Goal: Information Seeking & Learning: Find contact information

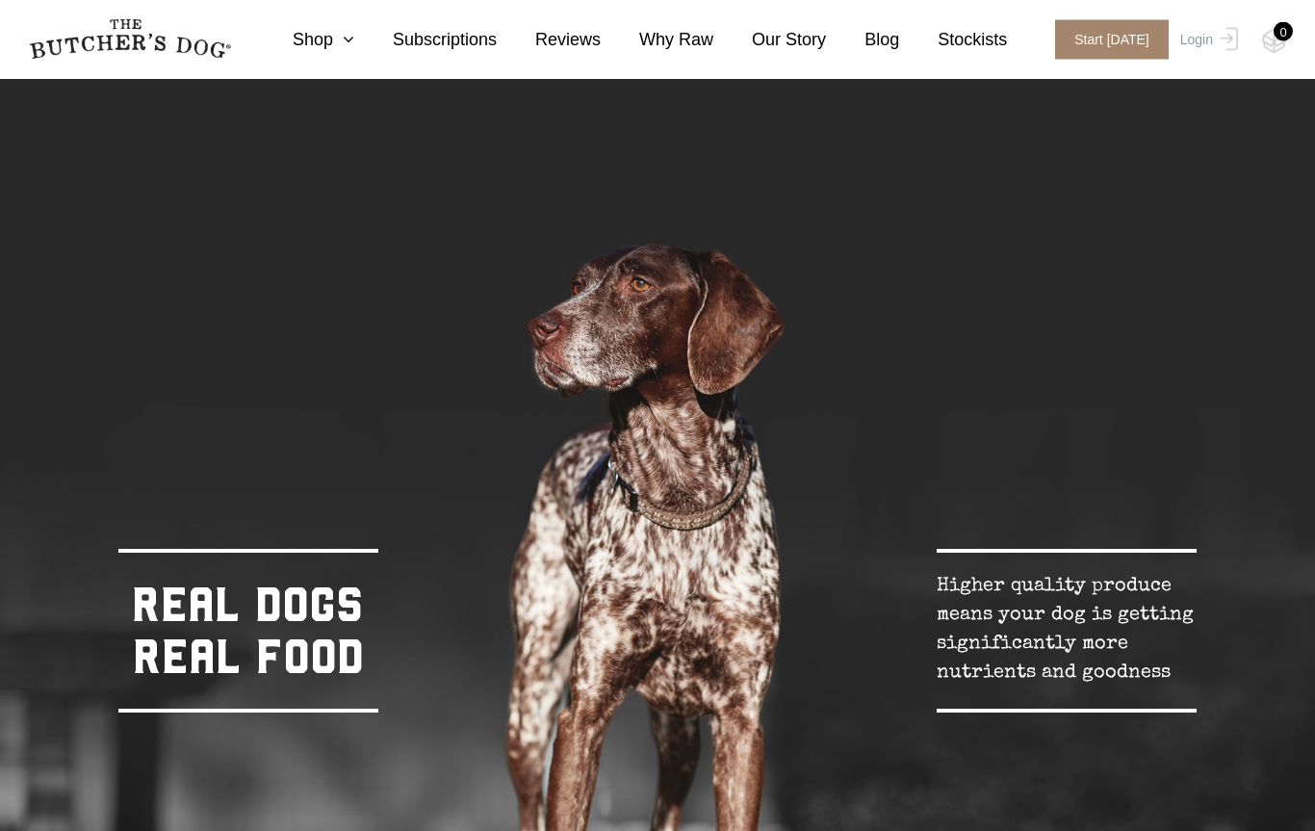
scroll to position [304, 0]
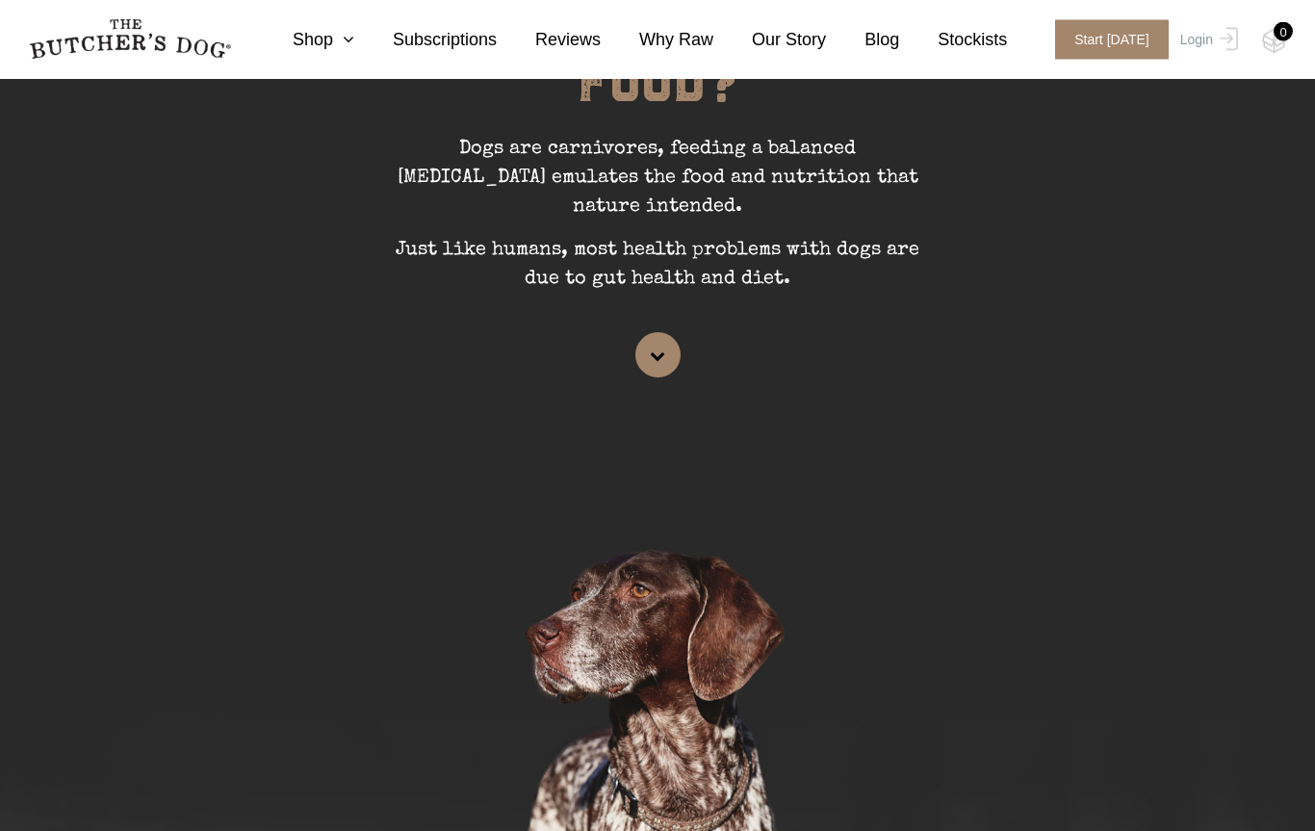
click at [350, 47] on icon at bounding box center [343, 39] width 21 height 17
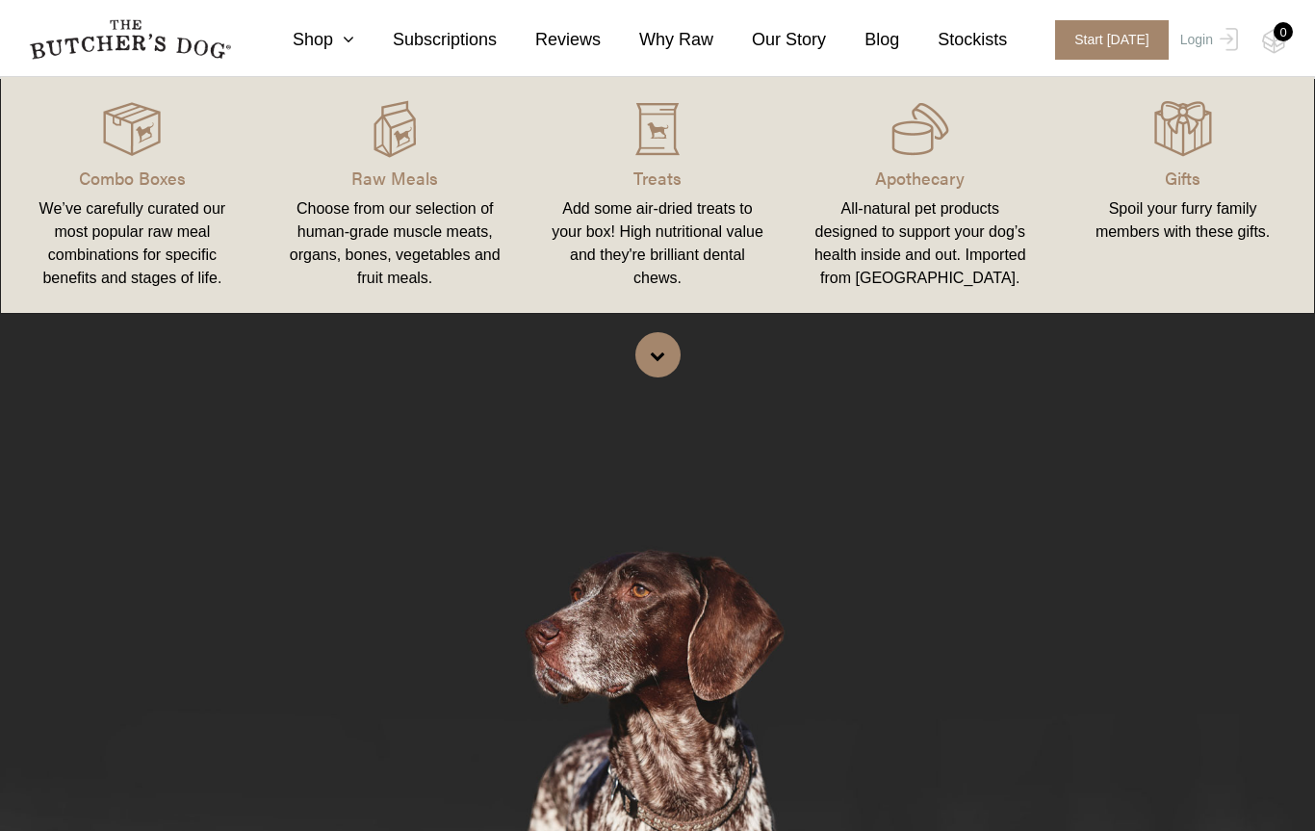
click at [681, 200] on div "Add some air-dried treats to your box! High nutritional value and they're brill…" at bounding box center [658, 243] width 217 height 92
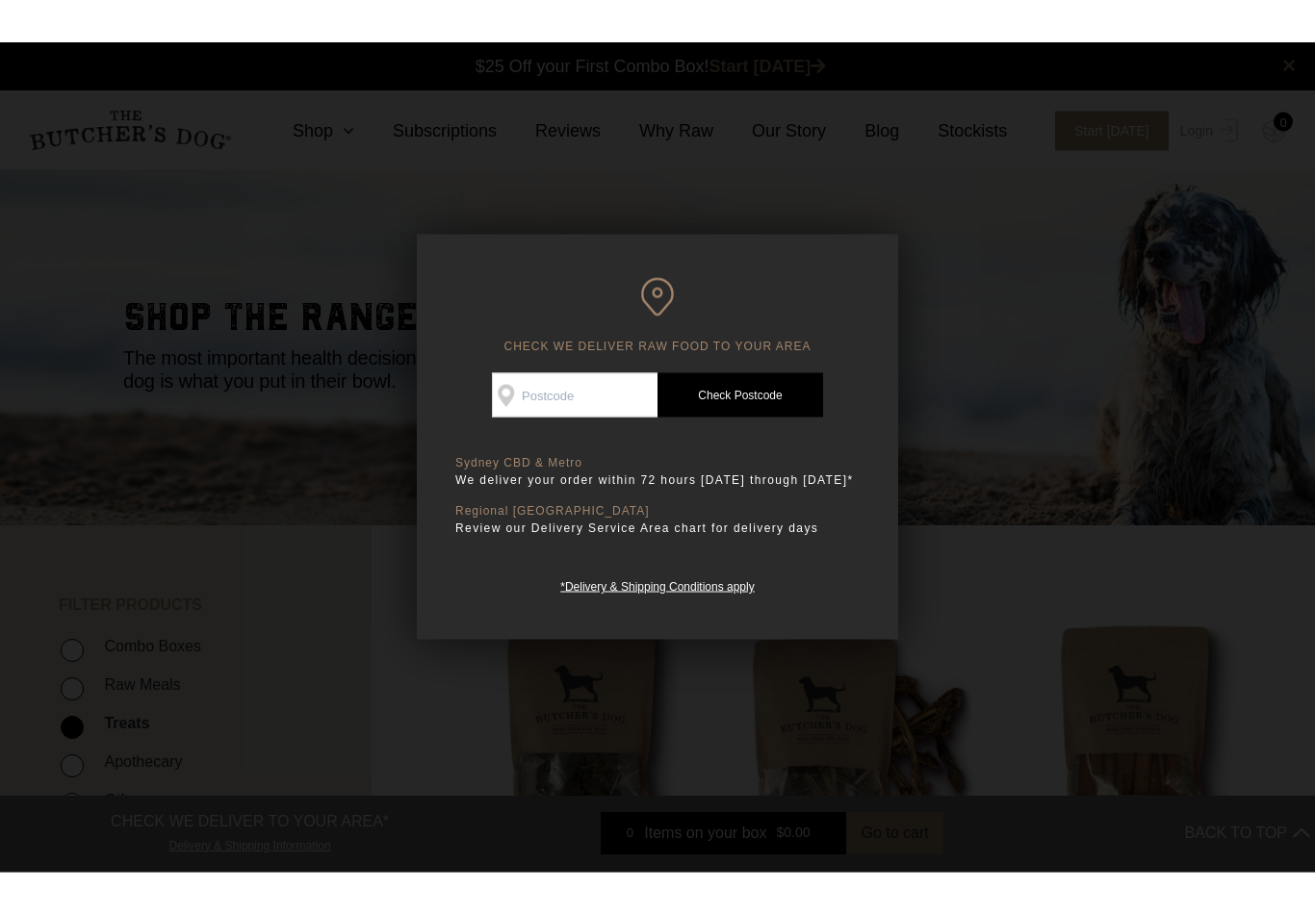
scroll to position [1, 0]
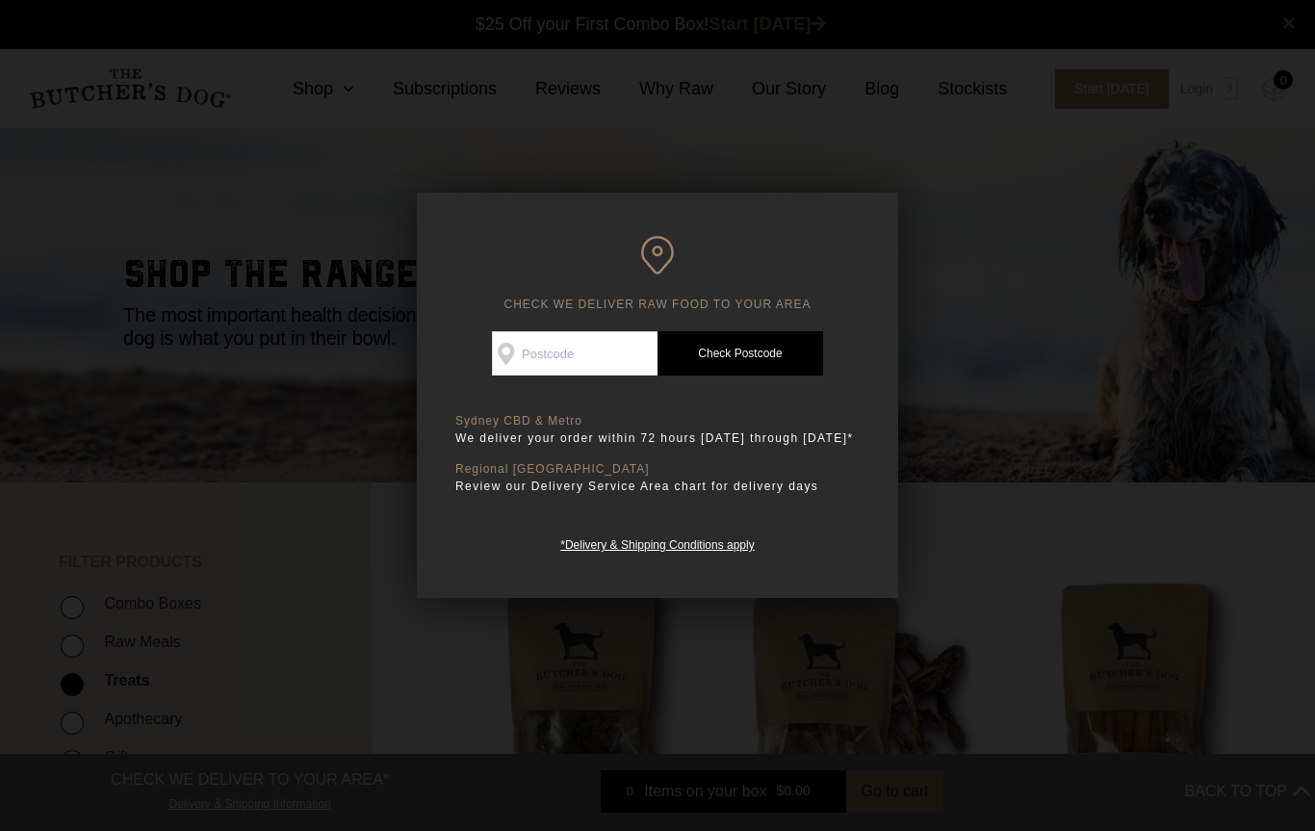
click at [592, 352] on input "Check Availability At" at bounding box center [575, 353] width 166 height 44
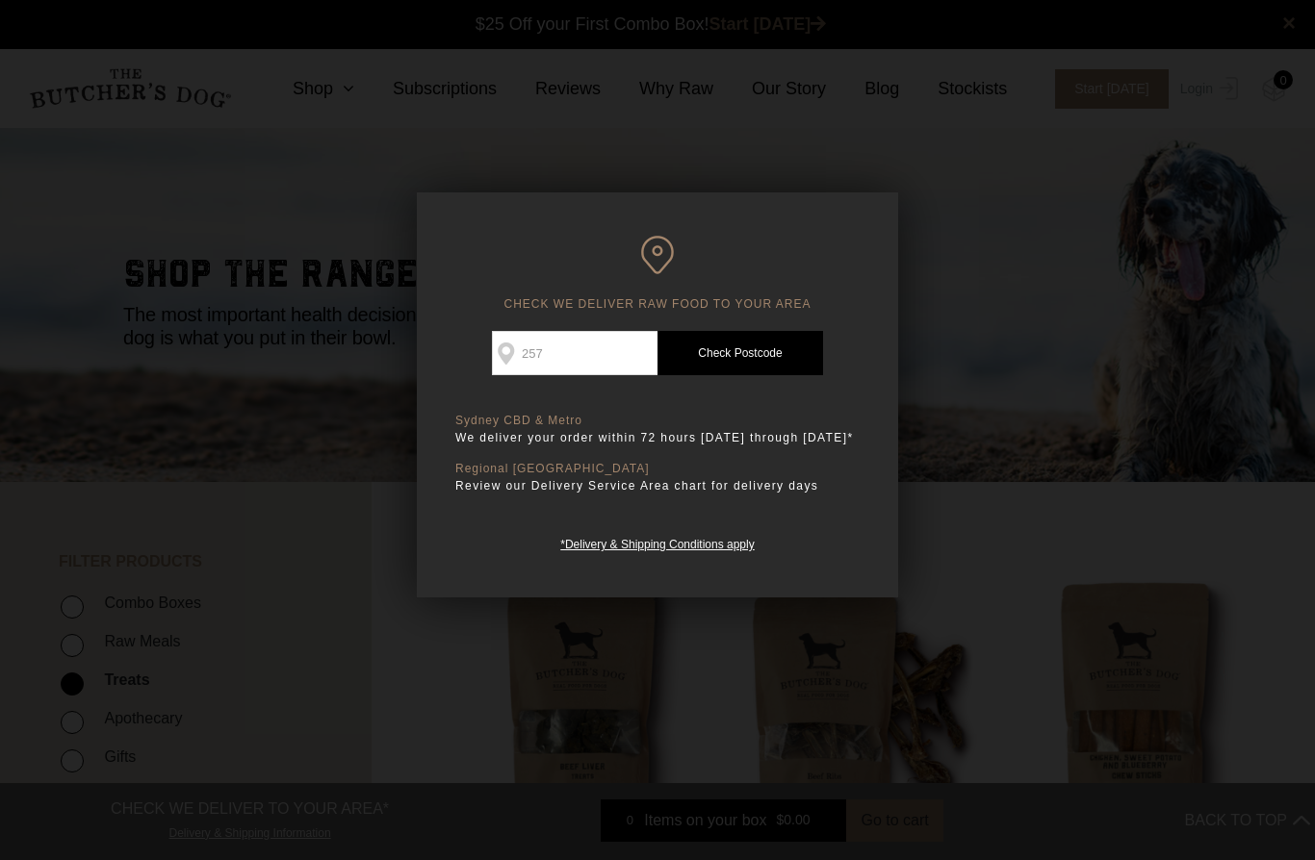
type input "2576"
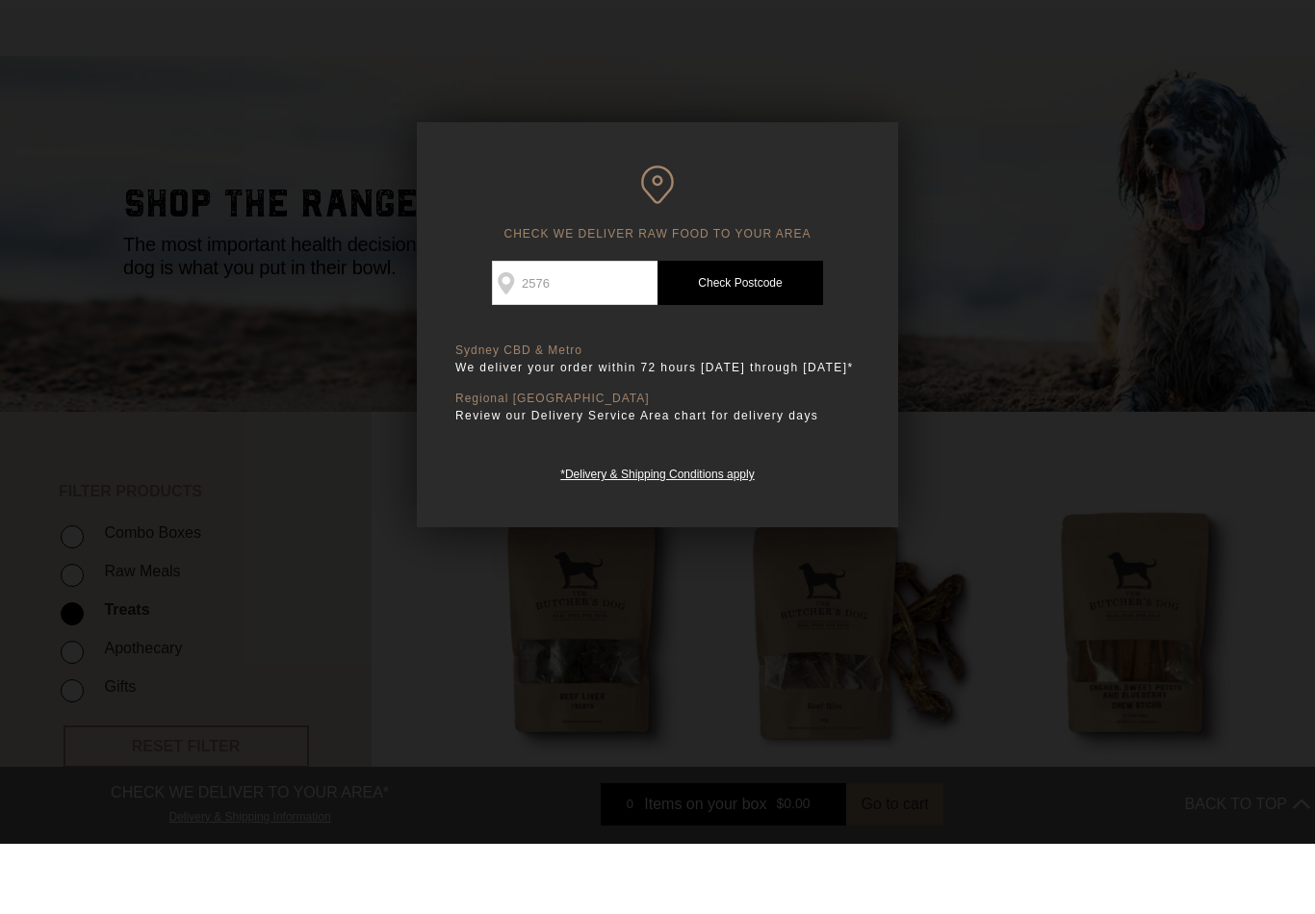
click at [748, 331] on link "Check Postcode" at bounding box center [740, 353] width 166 height 44
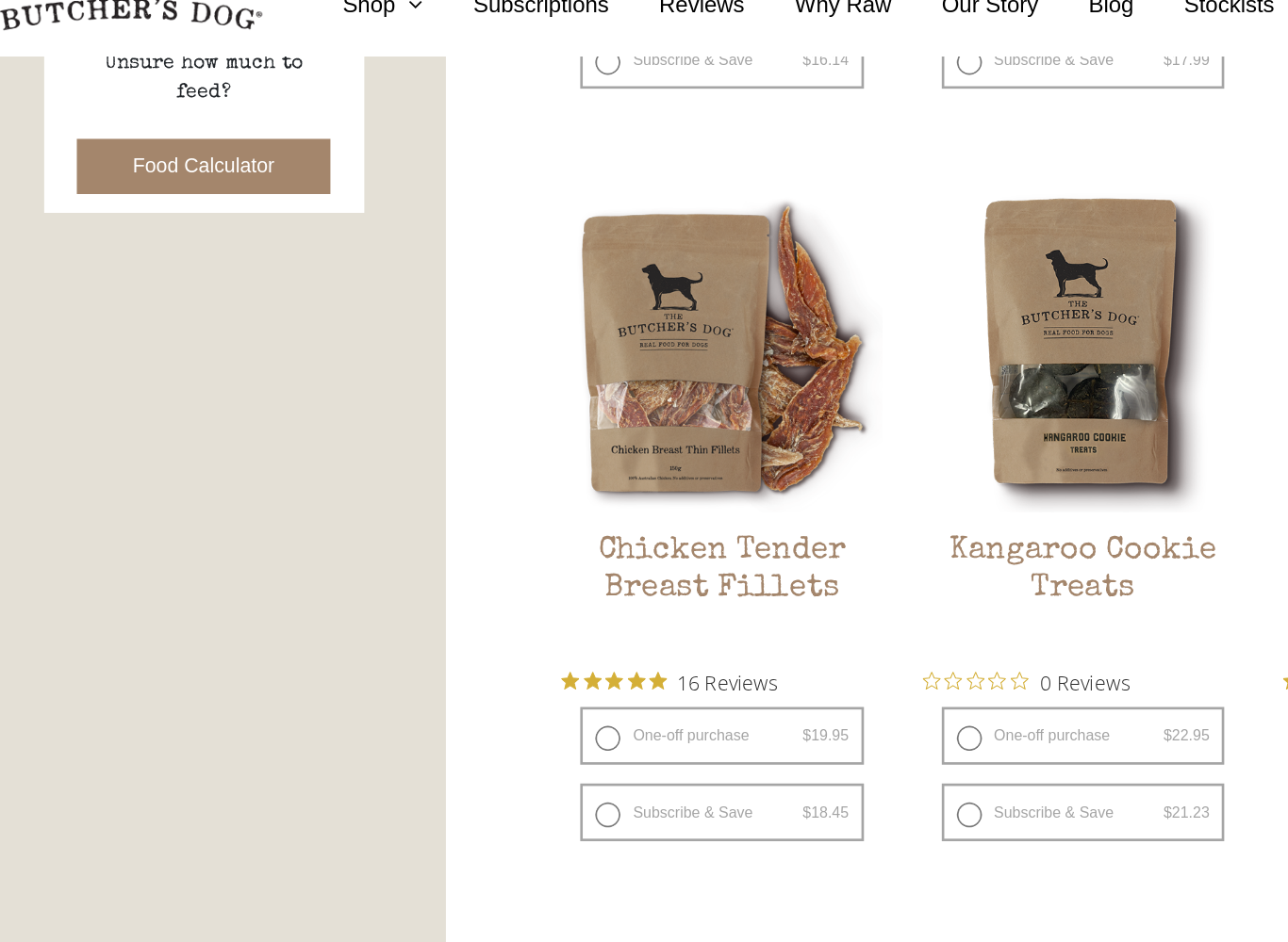
scroll to position [903, 0]
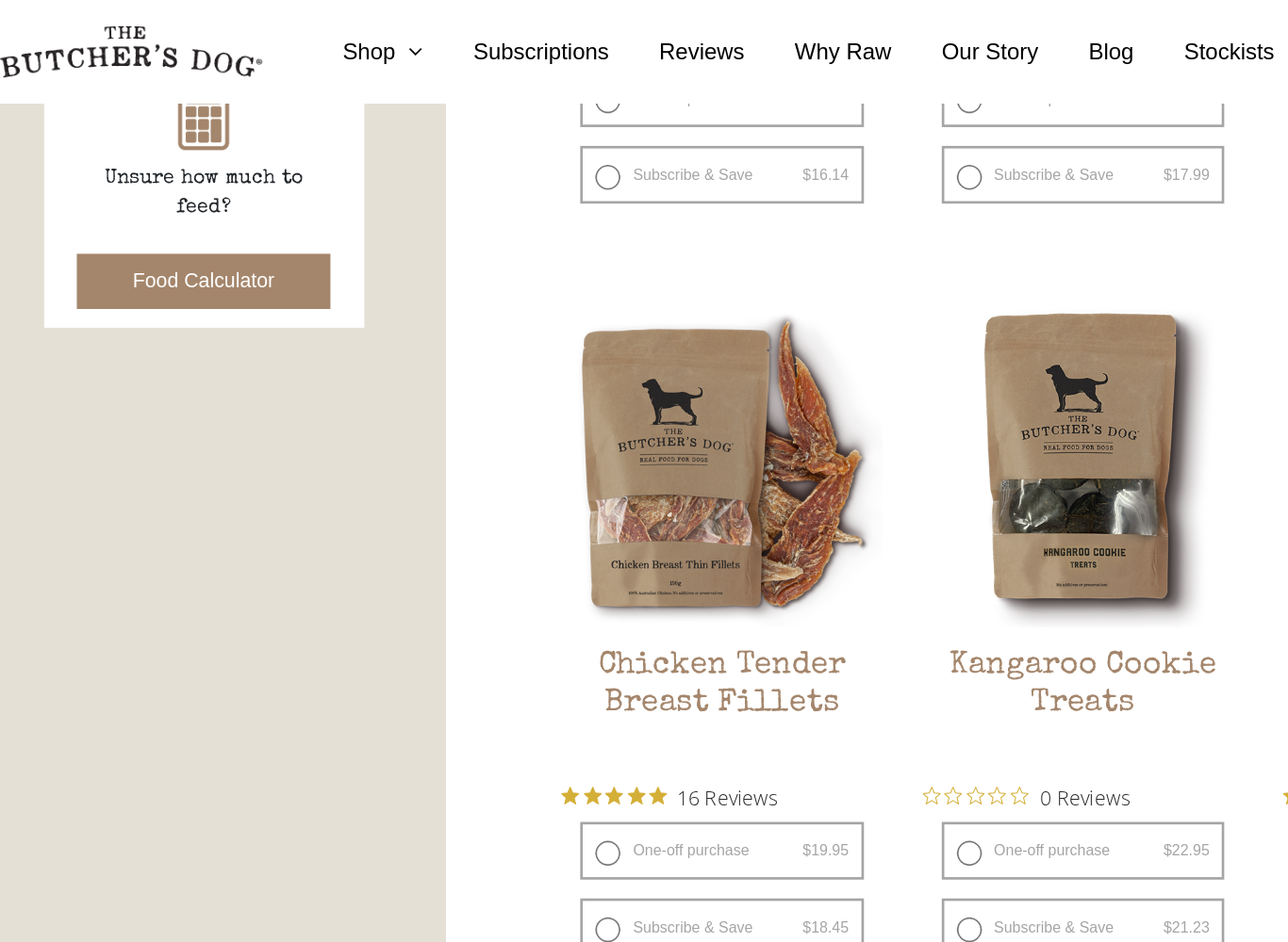
click at [0, 0] on img at bounding box center [0, 0] width 0 height 0
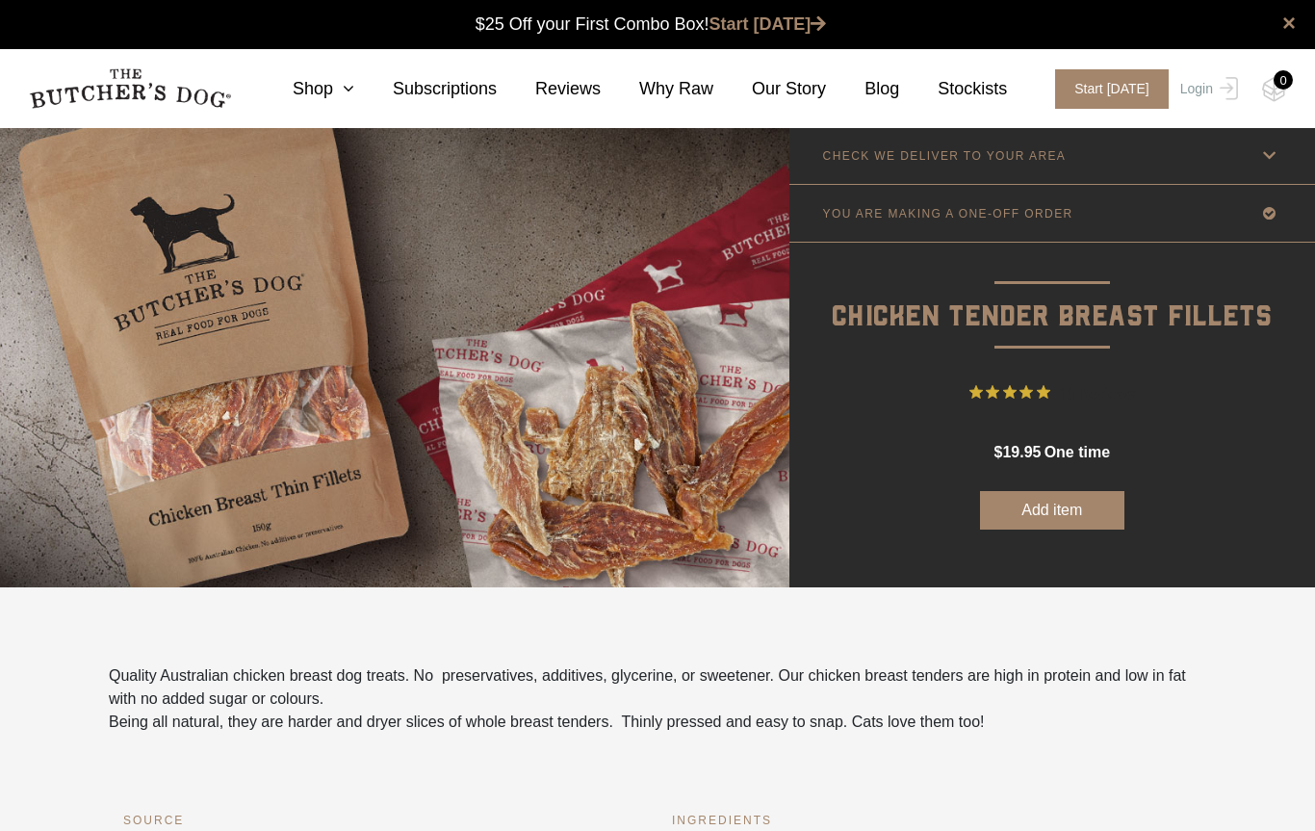
click at [993, 95] on link "Stockists" at bounding box center [953, 89] width 108 height 26
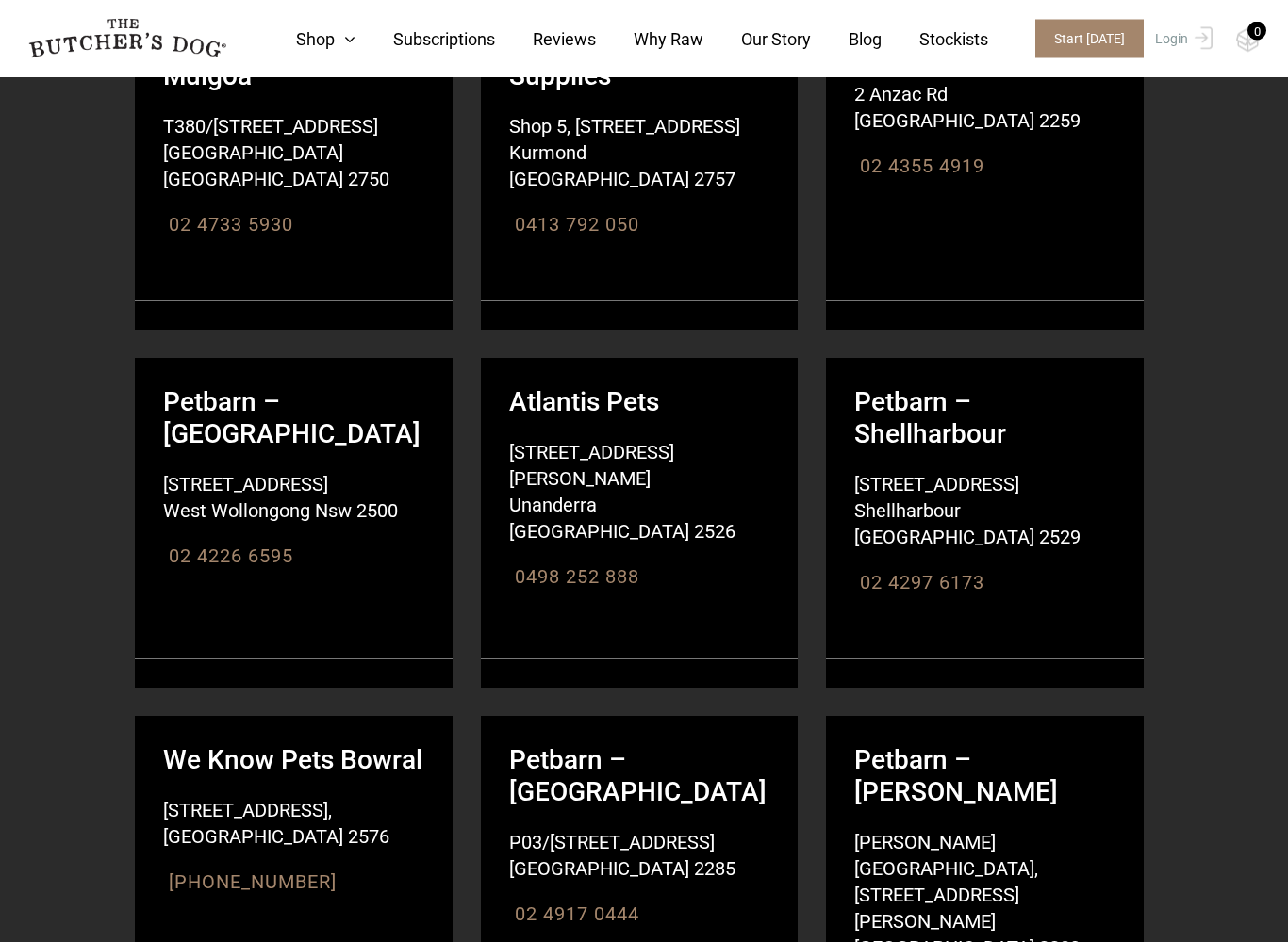
scroll to position [11416, 0]
click at [315, 716] on strong "We Know Pets Bowral" at bounding box center [294, 746] width 317 height 61
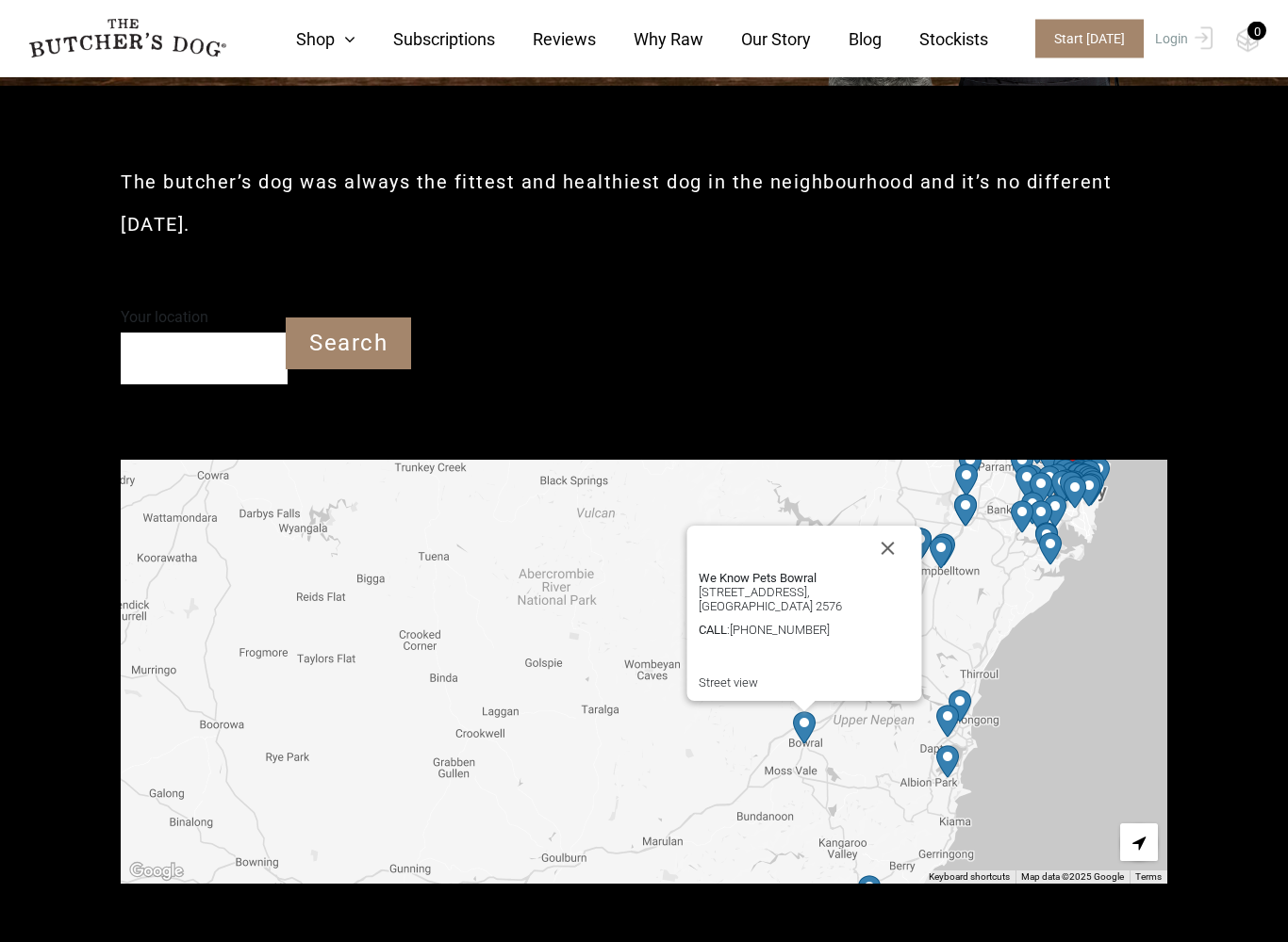
scroll to position [406, 0]
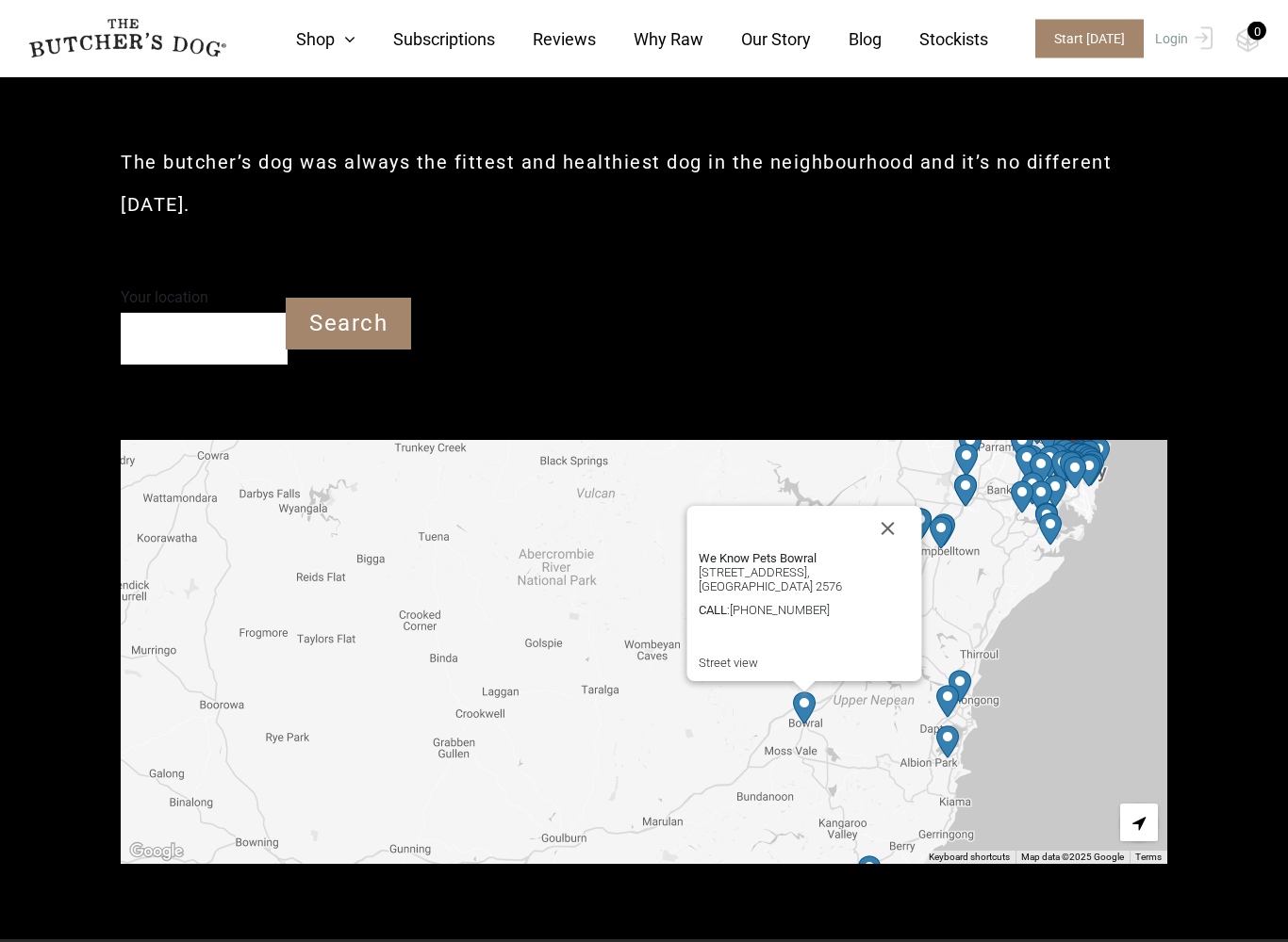
click at [726, 657] on link "Street view" at bounding box center [728, 664] width 60 height 14
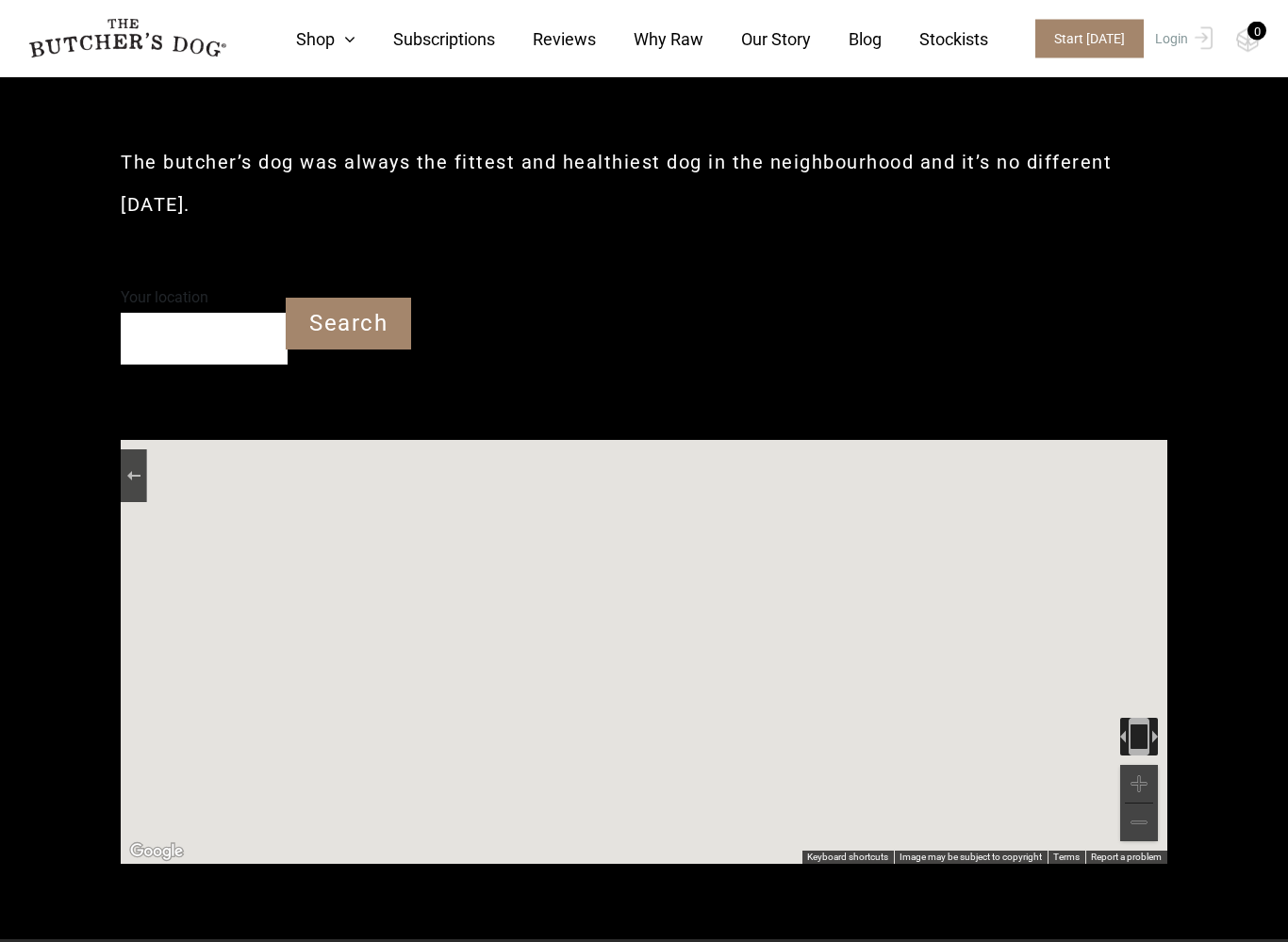
scroll to position [407, 0]
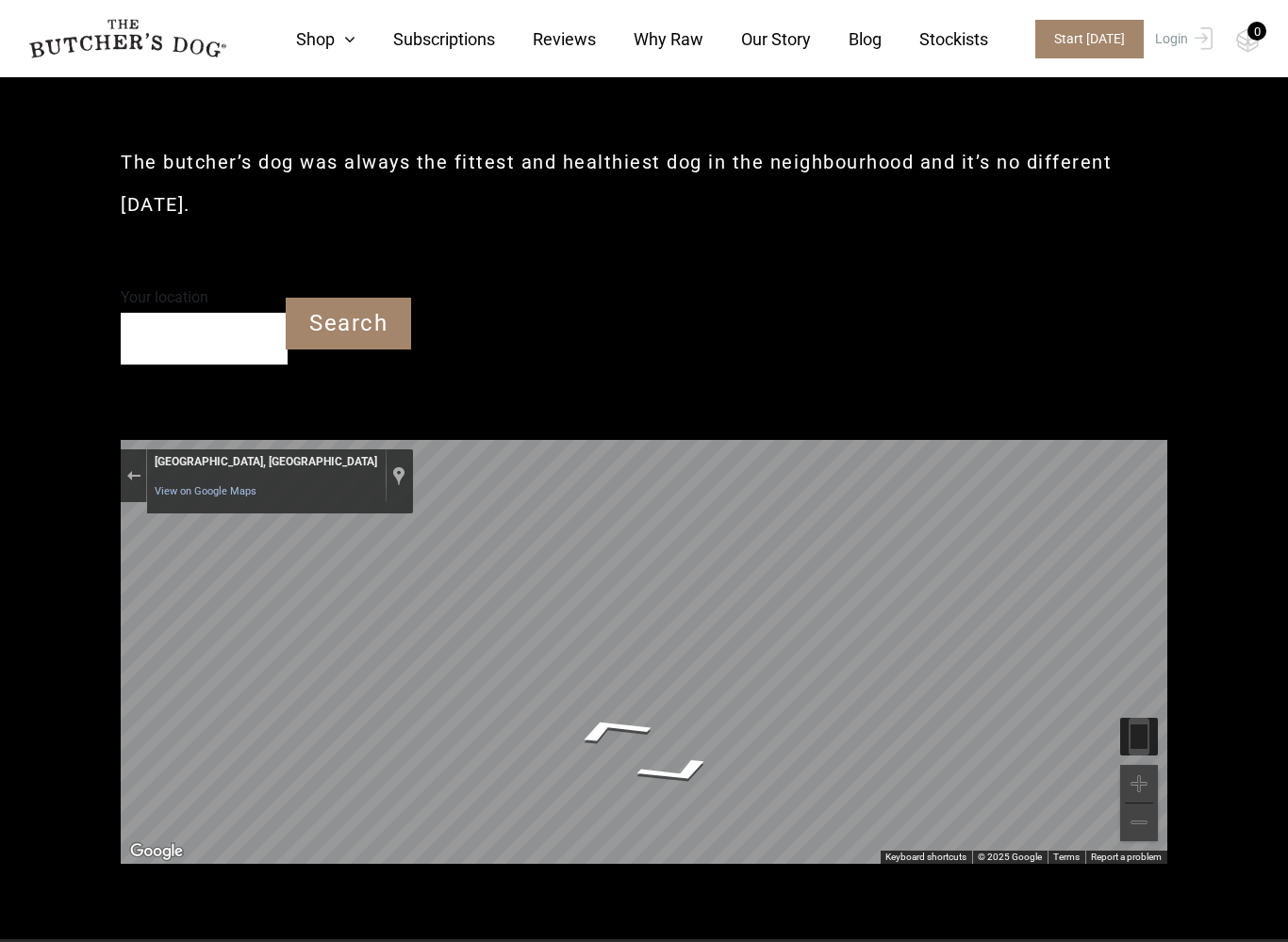
click at [612, 708] on icon "Go North" at bounding box center [610, 730] width 139 height 43
click at [615, 708] on icon "Go North" at bounding box center [610, 730] width 139 height 43
click at [335, 41] on icon at bounding box center [345, 39] width 21 height 17
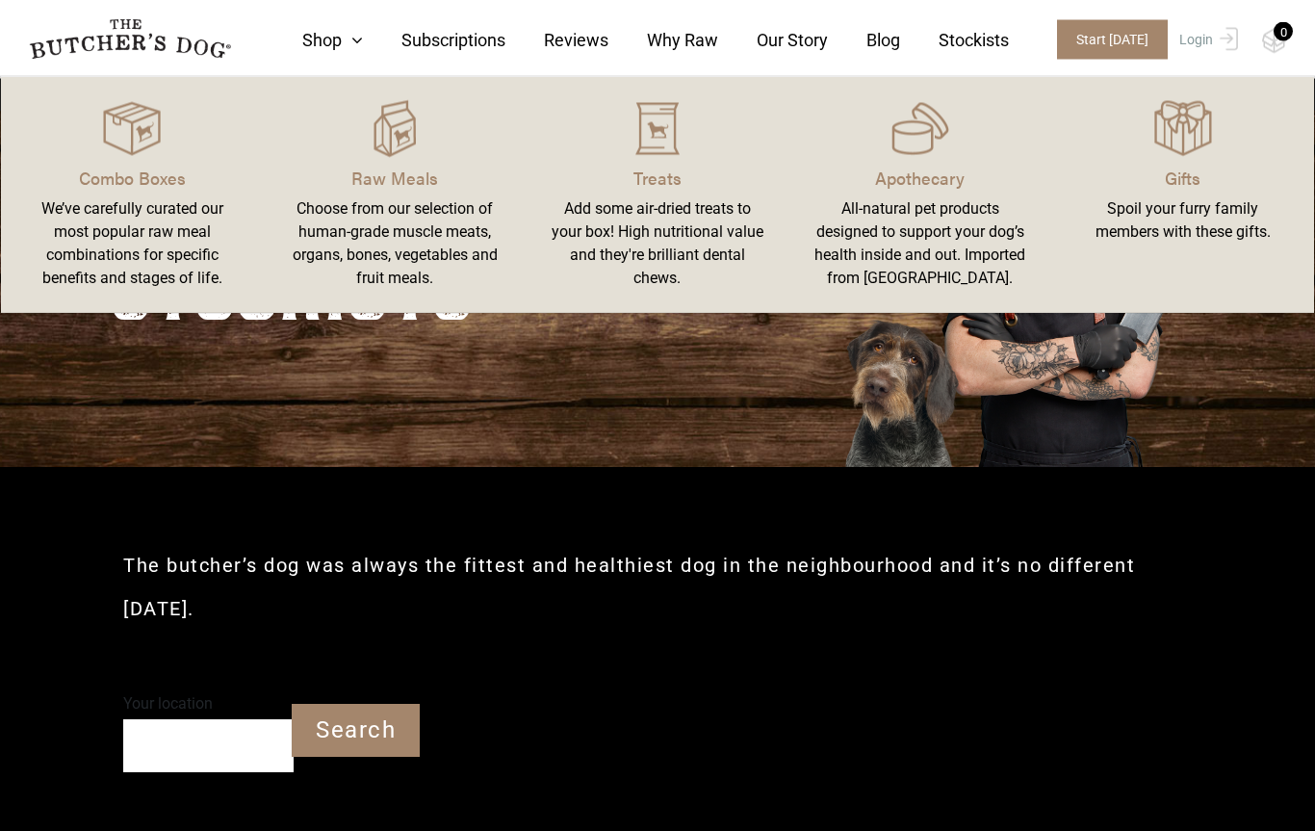
scroll to position [0, 0]
